Goal: Information Seeking & Learning: Understand process/instructions

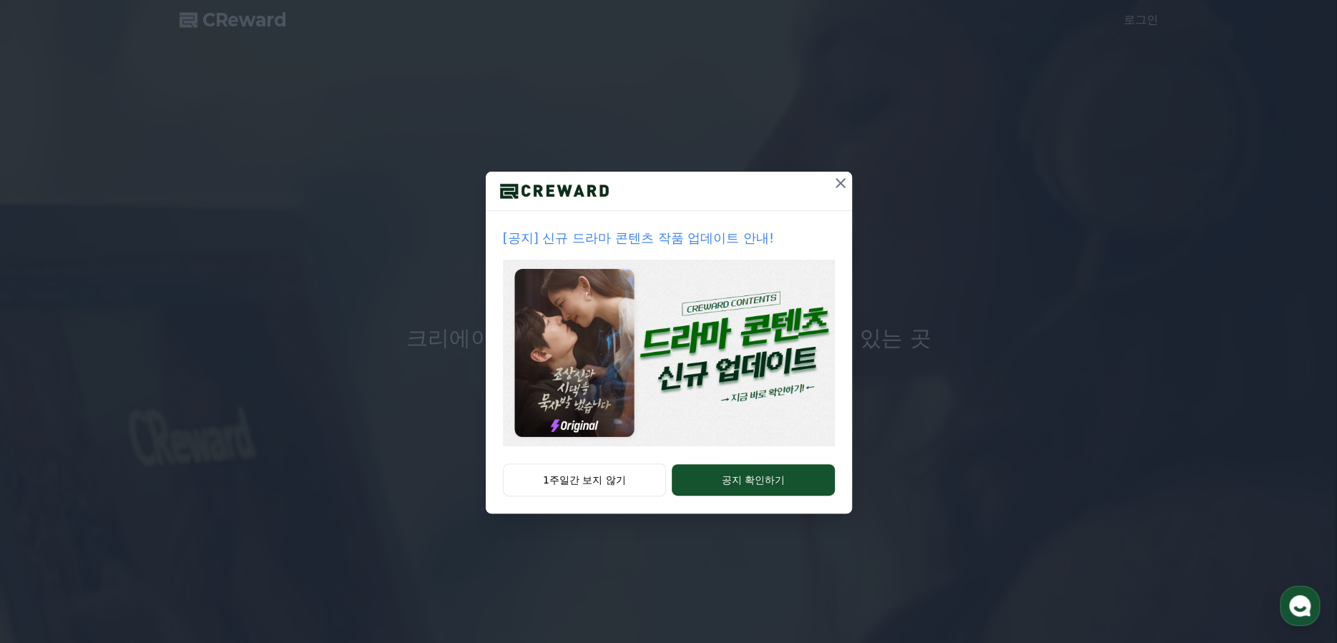
click at [846, 188] on icon at bounding box center [841, 183] width 10 height 10
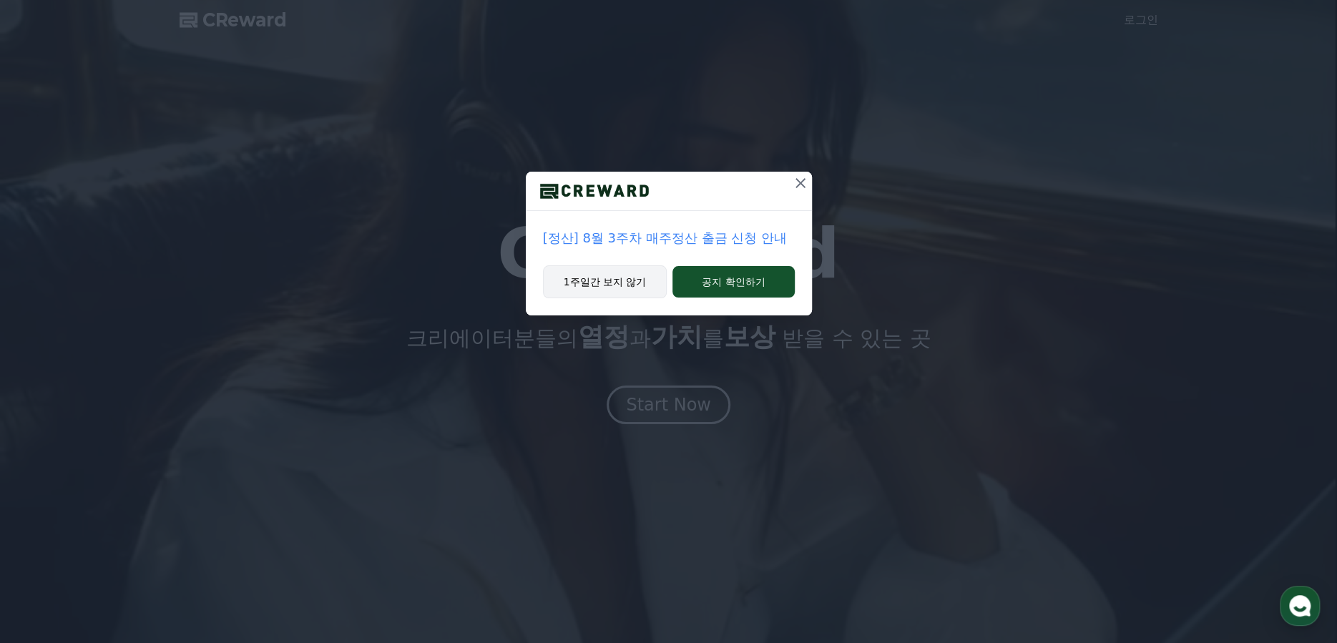
click at [626, 298] on button "1주일간 보지 않기" at bounding box center [605, 281] width 124 height 33
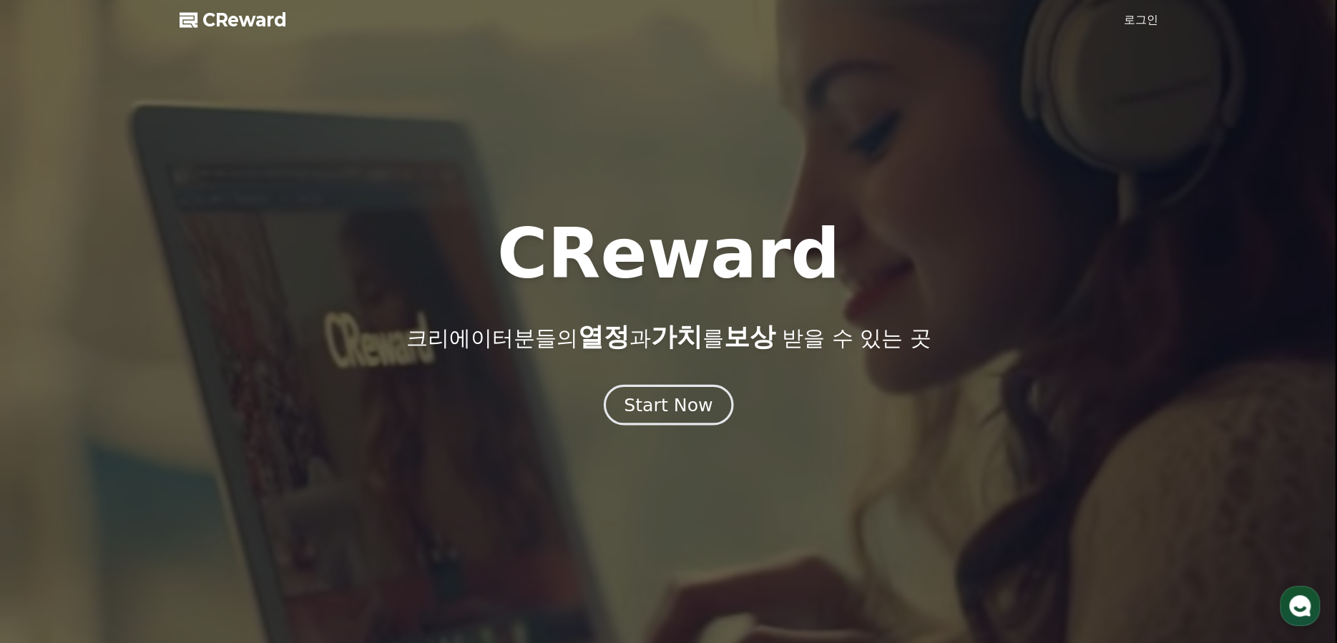
click at [690, 417] on div "Start Now" at bounding box center [668, 405] width 89 height 24
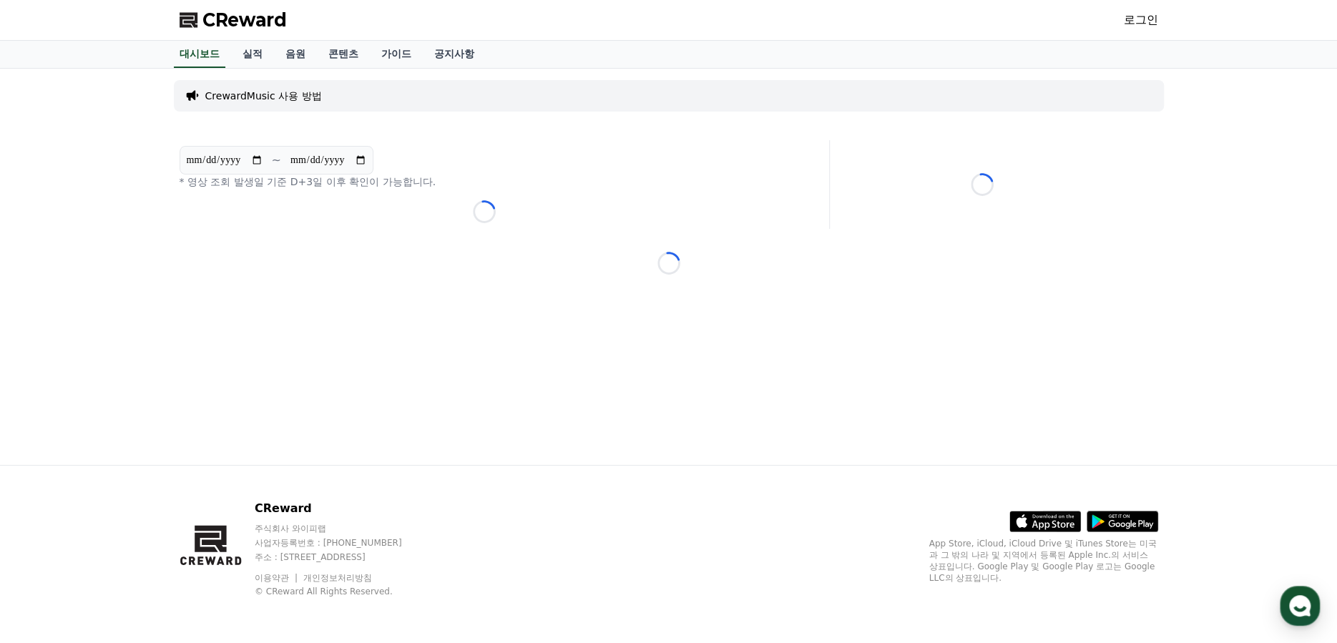
click at [322, 103] on p "CrewardMusic 사용 방법" at bounding box center [263, 96] width 117 height 14
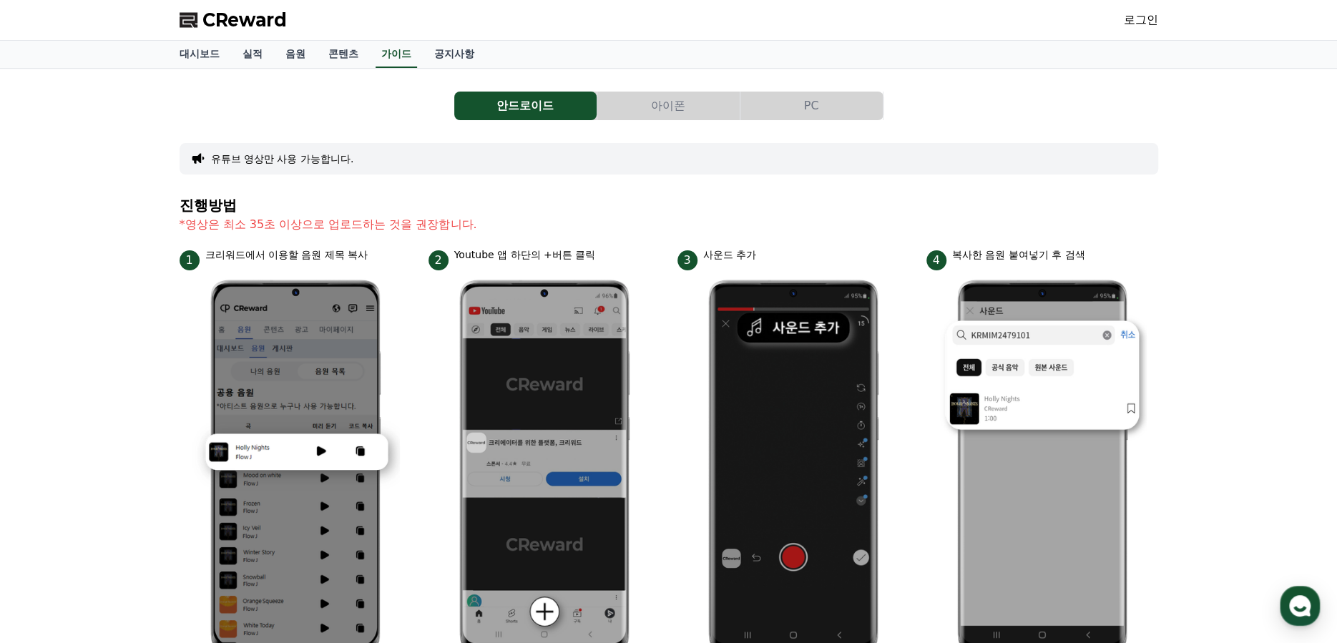
drag, startPoint x: 346, startPoint y: 60, endPoint x: 382, endPoint y: 93, distance: 49.1
